Goal: Obtain resource: Obtain resource

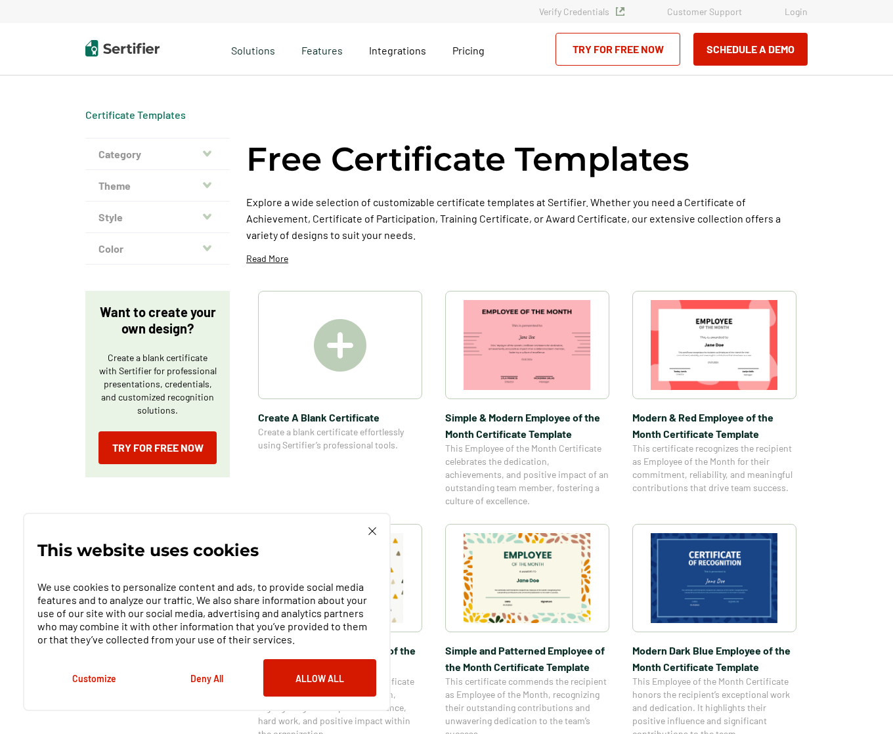
click at [198, 156] on button "Category" at bounding box center [157, 155] width 145 height 32
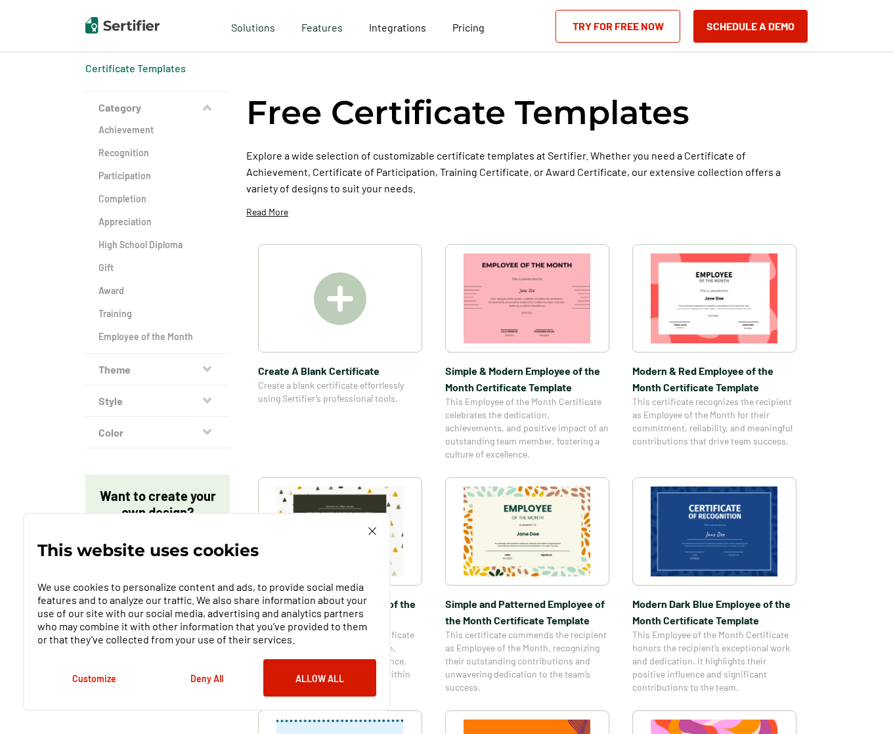
scroll to position [66, 0]
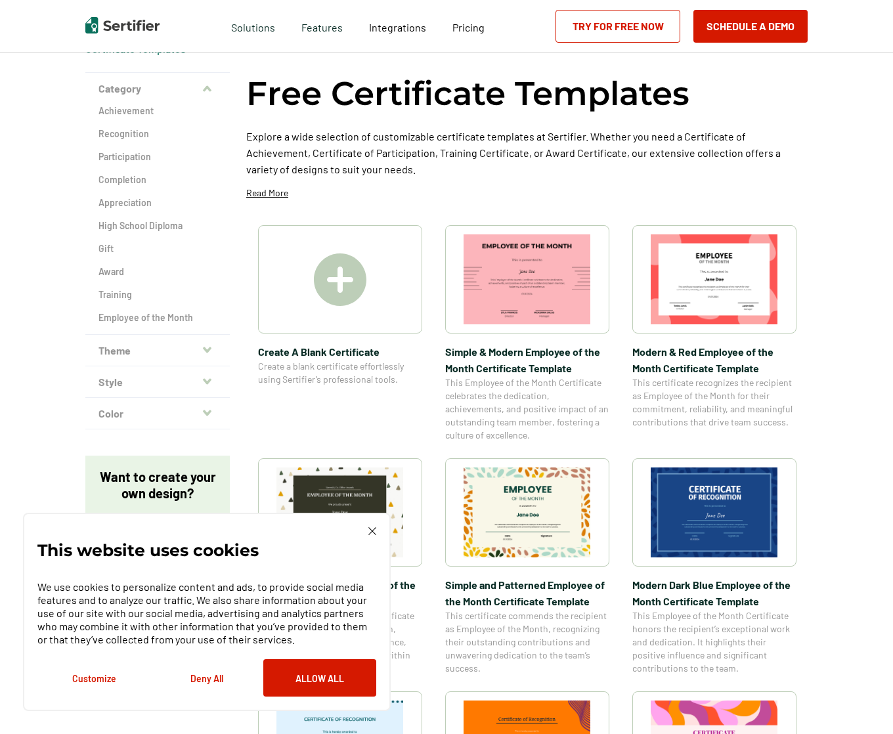
click at [183, 354] on button "Theme" at bounding box center [157, 351] width 145 height 32
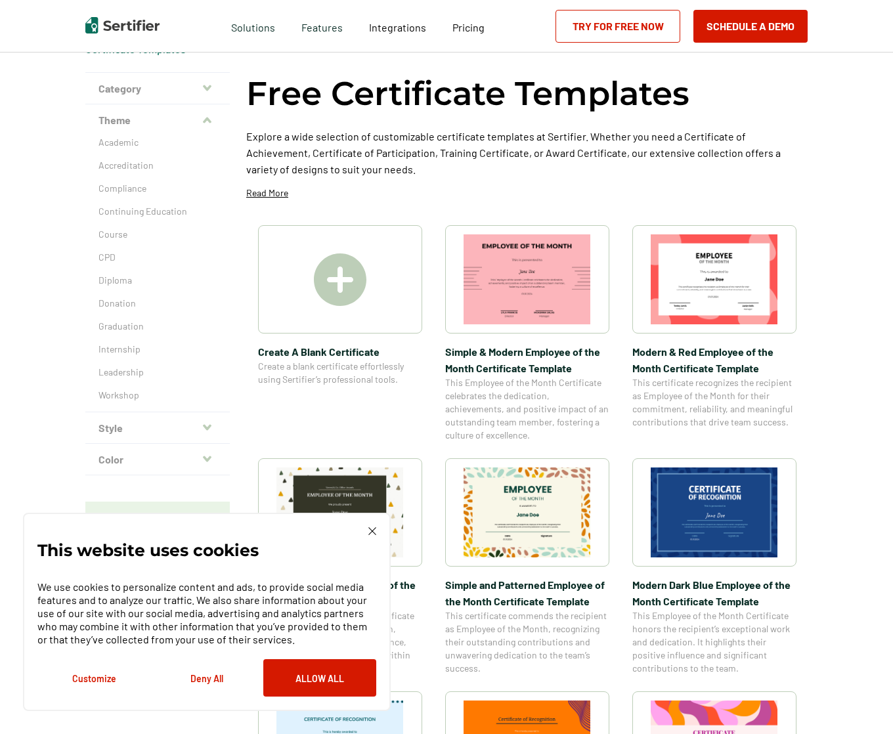
click at [138, 427] on button "Style" at bounding box center [157, 429] width 145 height 32
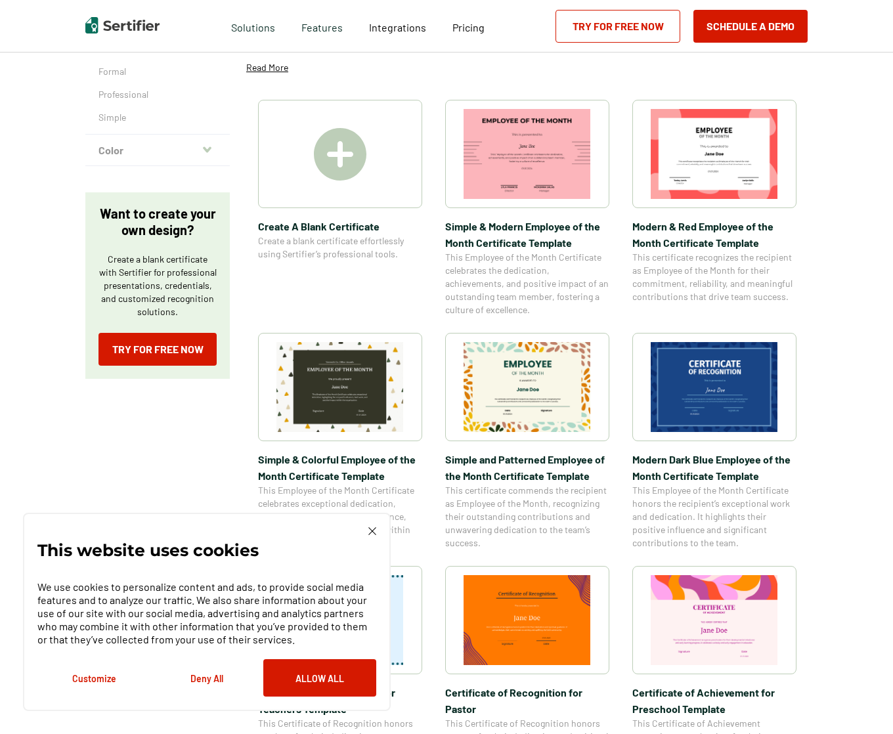
scroll to position [197, 0]
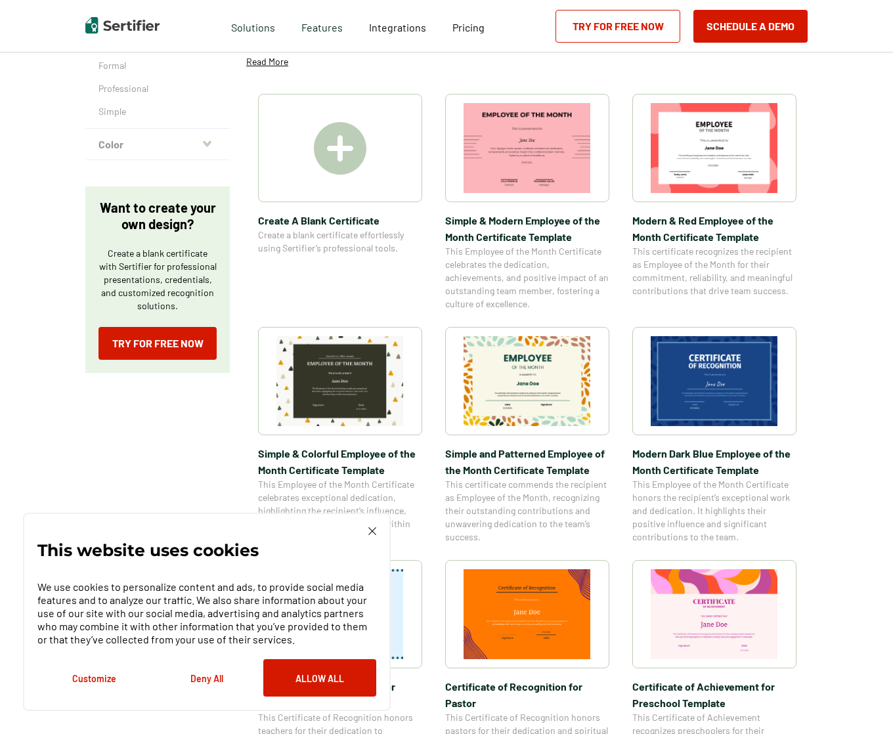
click at [215, 139] on button "Color" at bounding box center [157, 145] width 145 height 32
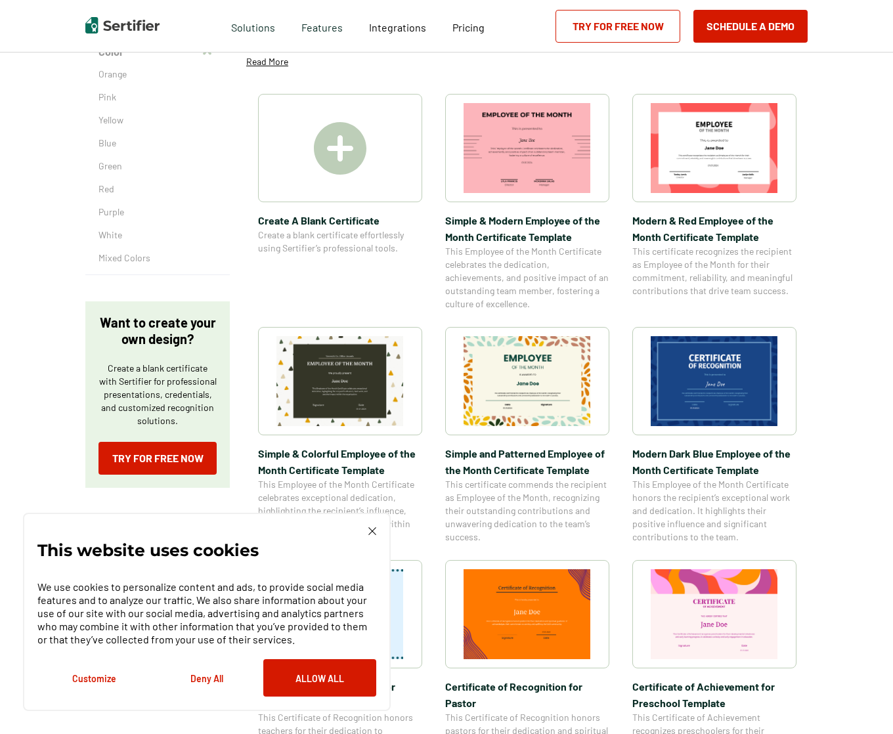
scroll to position [0, 0]
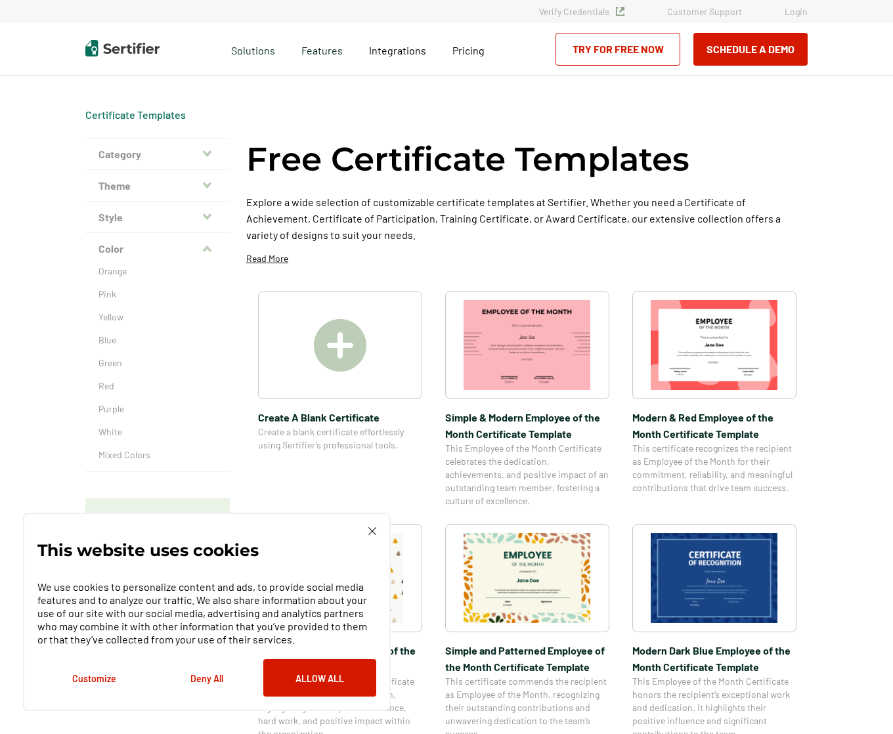
click at [137, 216] on button "Style" at bounding box center [157, 218] width 145 height 32
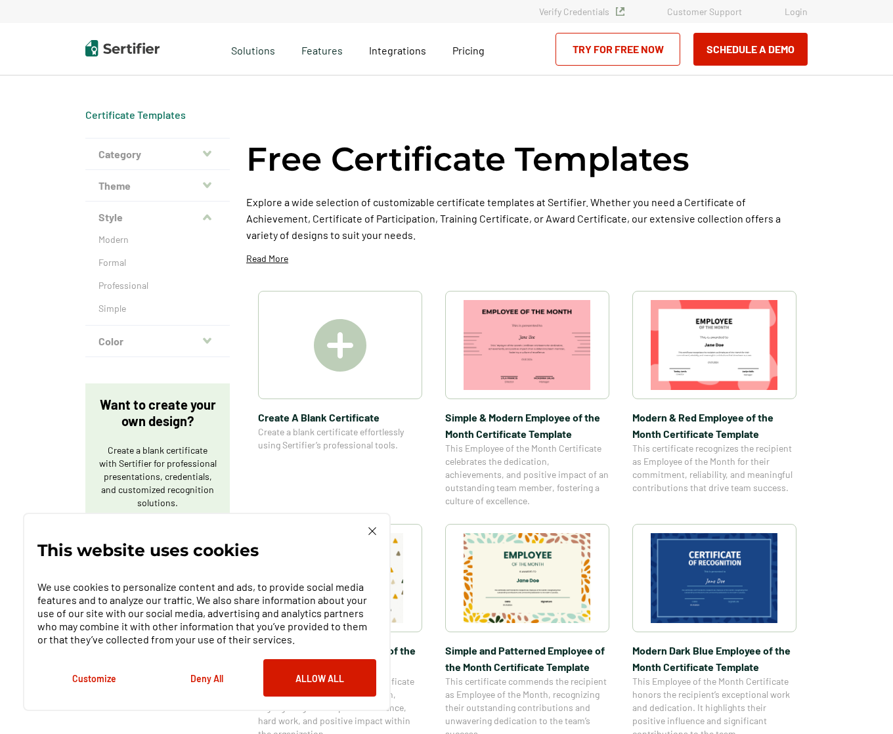
click at [116, 252] on div "Modern Formal Professional Simple" at bounding box center [157, 279] width 145 height 92
click at [117, 243] on p "Modern" at bounding box center [158, 239] width 118 height 13
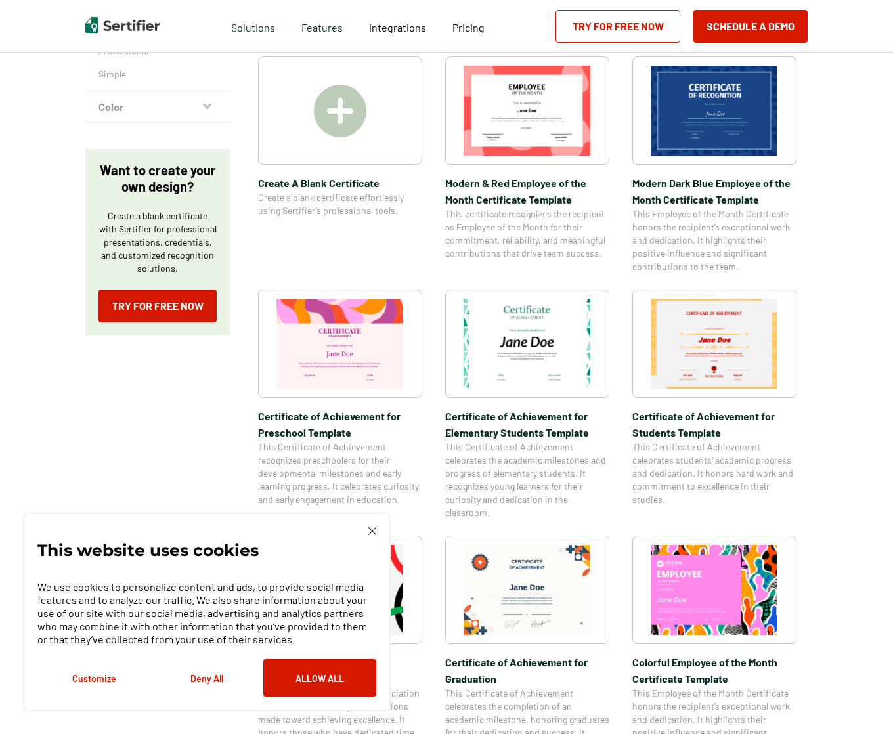
scroll to position [263, 0]
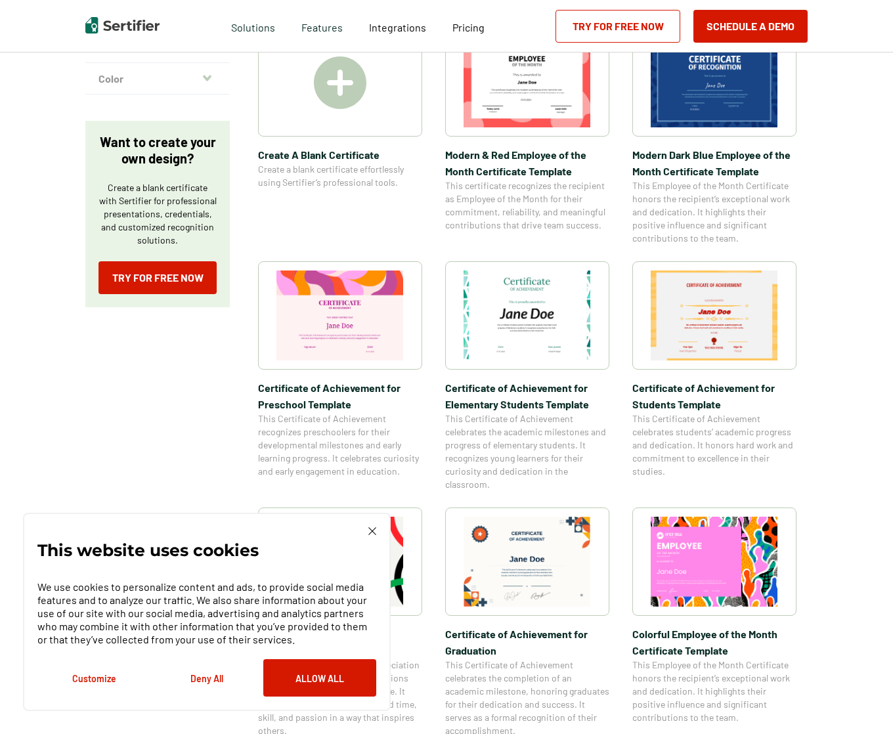
click at [369, 530] on img at bounding box center [373, 531] width 8 height 8
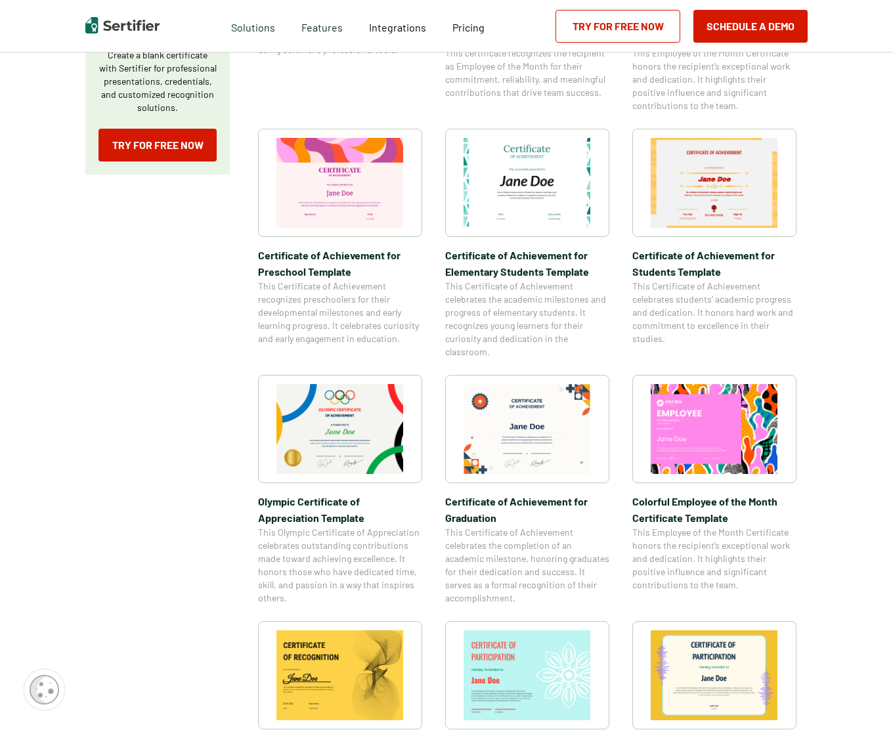
scroll to position [394, 0]
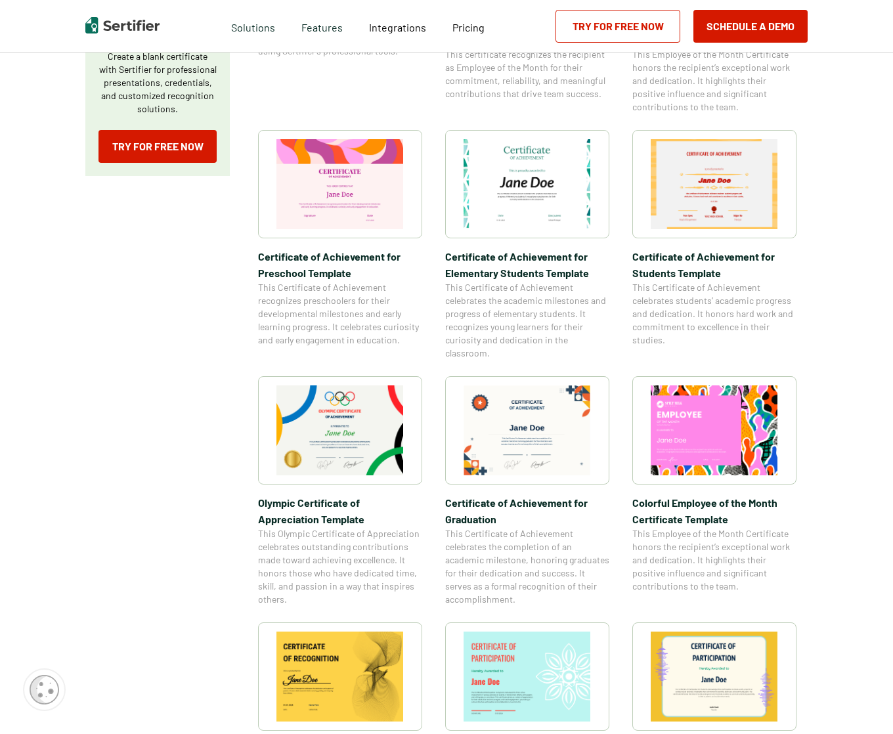
click at [752, 206] on img at bounding box center [714, 184] width 127 height 90
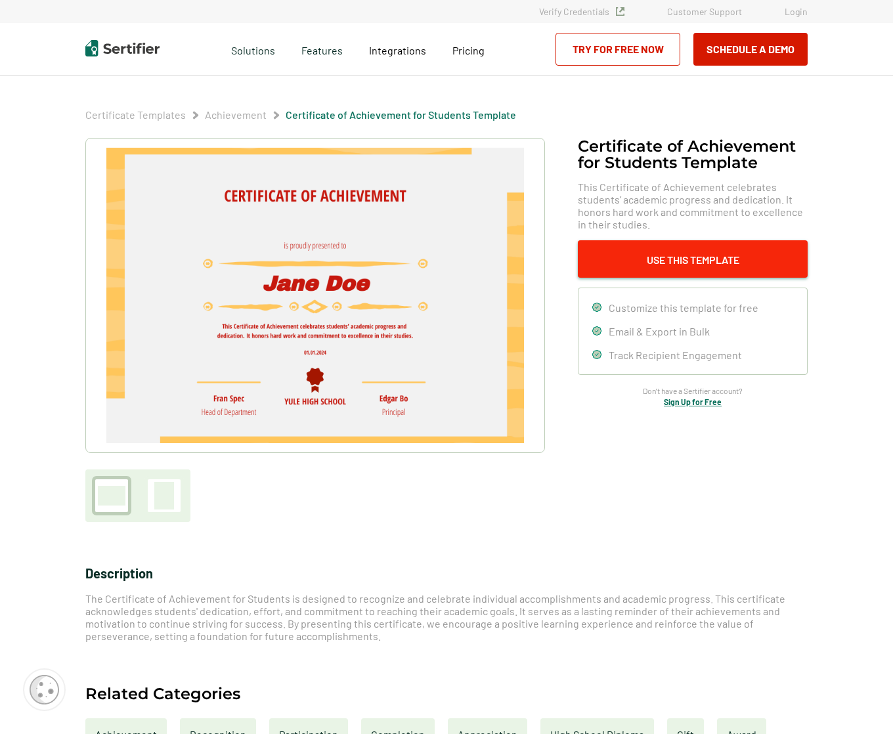
click at [696, 263] on button "Use This Template" at bounding box center [693, 258] width 230 height 37
